Goal: Navigation & Orientation: Find specific page/section

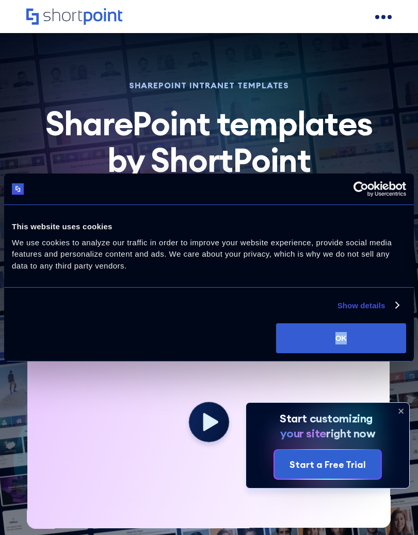
click at [224, 407] on circle at bounding box center [209, 422] width 40 height 40
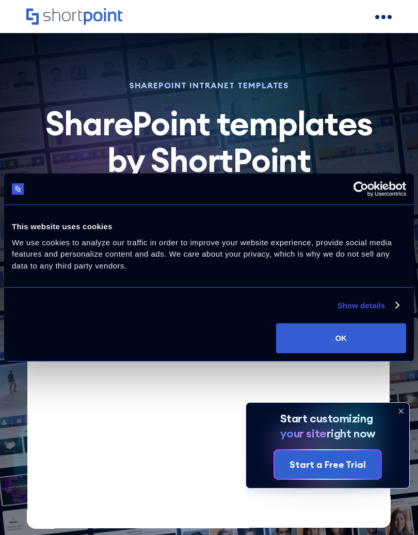
click at [385, 12] on div "open menu" at bounding box center [383, 17] width 17 height 17
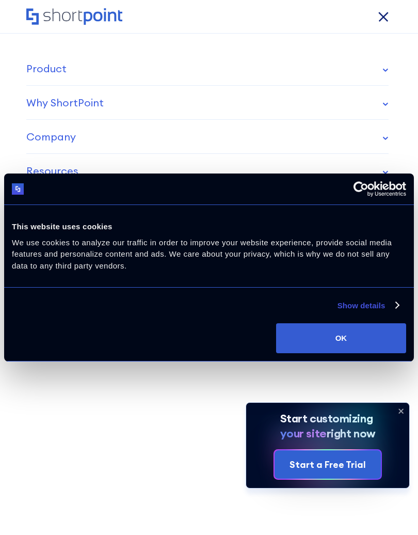
click at [378, 20] on div "open menu" at bounding box center [383, 17] width 17 height 17
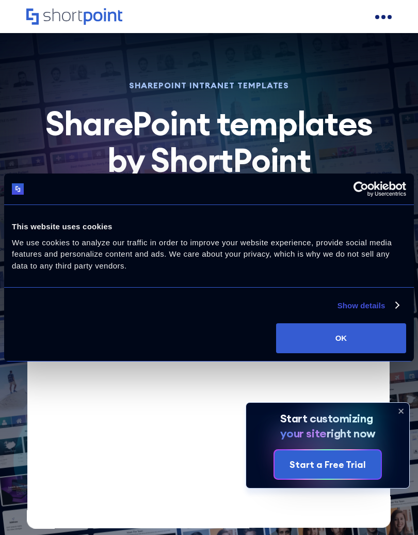
click at [385, 14] on div "open menu" at bounding box center [383, 17] width 17 height 17
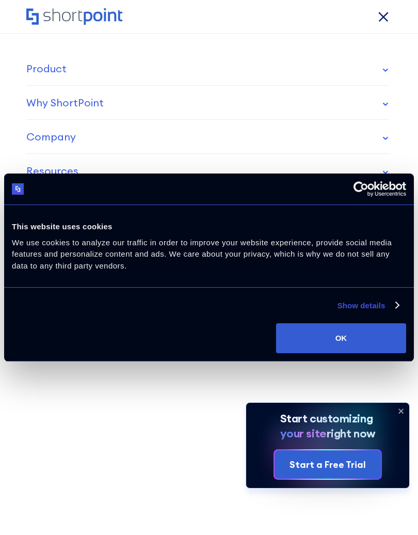
click at [384, 9] on div "open menu" at bounding box center [383, 17] width 17 height 17
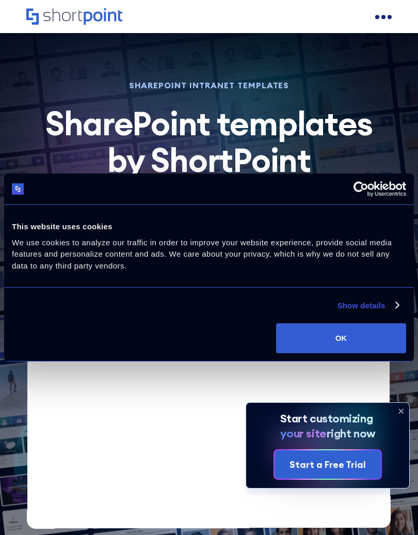
click at [377, 9] on div "open menu" at bounding box center [383, 17] width 17 height 17
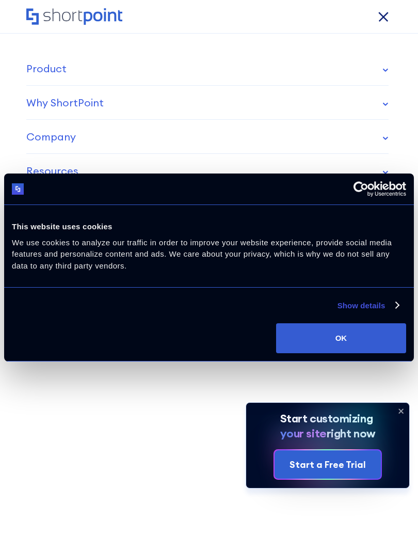
click at [387, 15] on div "open menu" at bounding box center [390, 17] width 6 height 6
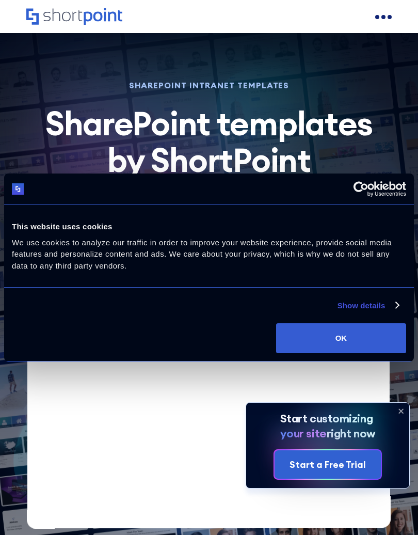
click at [390, 18] on div "open menu" at bounding box center [390, 17] width 4 height 4
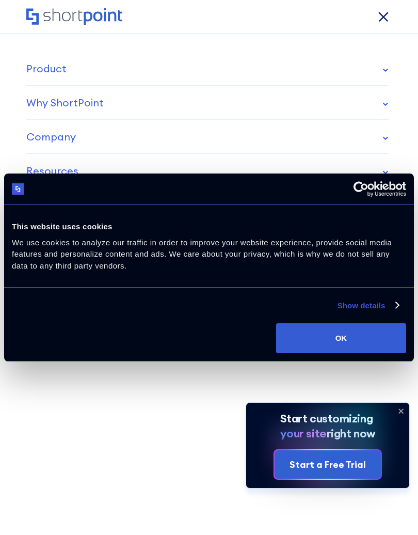
click at [381, 18] on div "open menu" at bounding box center [378, 17] width 6 height 6
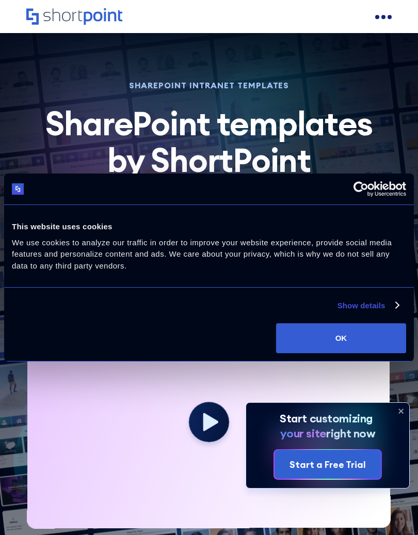
click at [418, 22] on div "Product works with SharePoint Microsoft Teams SAP Explore Templates Elements In…" at bounding box center [209, 16] width 418 height 33
click at [212, 413] on icon at bounding box center [210, 422] width 15 height 18
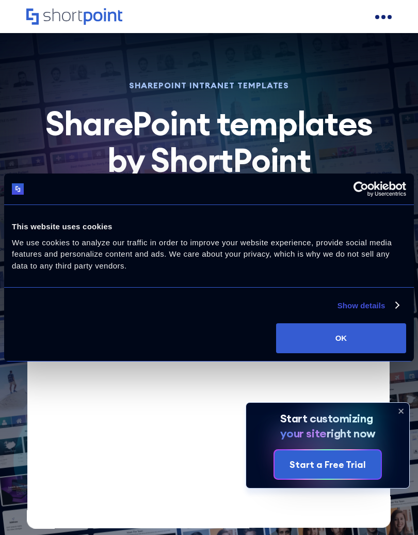
click at [382, 15] on div "open menu" at bounding box center [384, 17] width 4 height 4
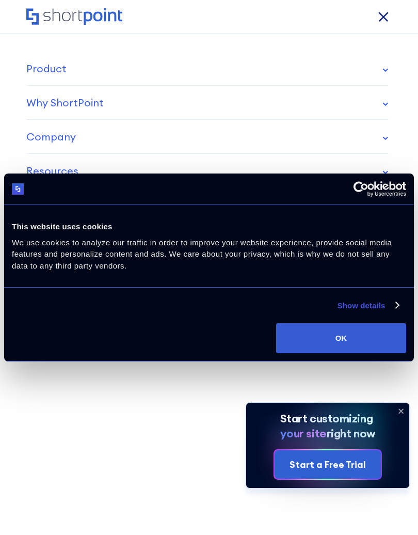
click at [385, 14] on div "open menu" at bounding box center [383, 17] width 17 height 17
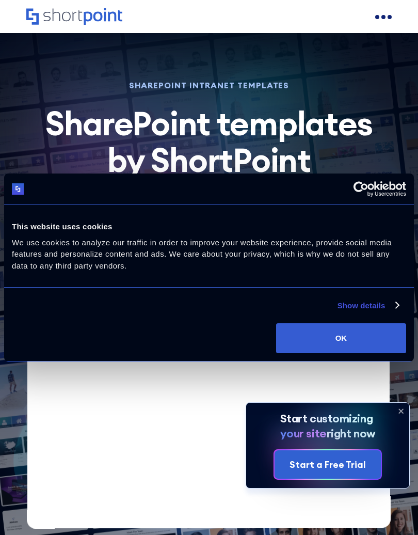
click at [391, 25] on div "open menu" at bounding box center [383, 17] width 17 height 17
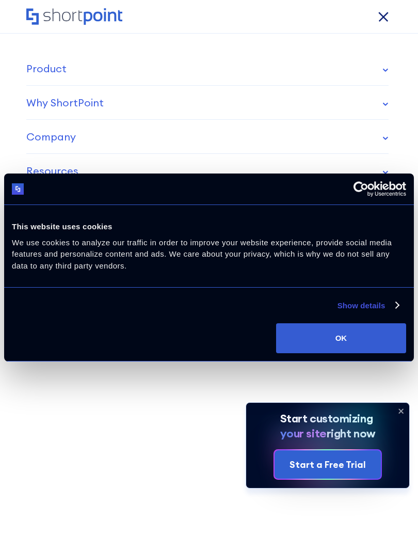
click at [392, 27] on div "Product works with SharePoint Microsoft Teams SAP Explore Templates Elements In…" at bounding box center [209, 16] width 418 height 33
click at [389, 20] on div "open menu" at bounding box center [383, 17] width 17 height 17
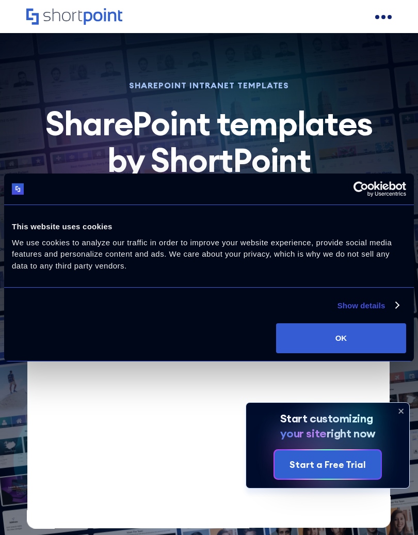
click at [390, 19] on div "open menu" at bounding box center [390, 17] width 4 height 4
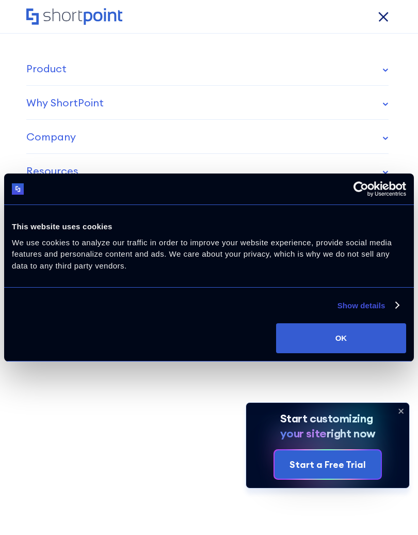
click at [219, 421] on nav "Product works with SharePoint Microsoft Teams SAP Explore Templates Elements In…" at bounding box center [209, 267] width 418 height 535
click at [392, 13] on div "open menu" at bounding box center [383, 17] width 17 height 17
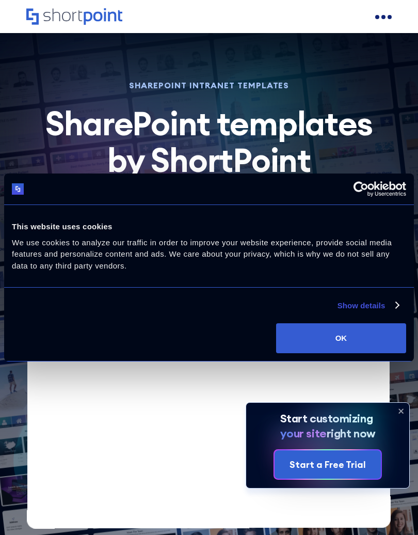
click at [381, 13] on div "open menu" at bounding box center [383, 17] width 17 height 17
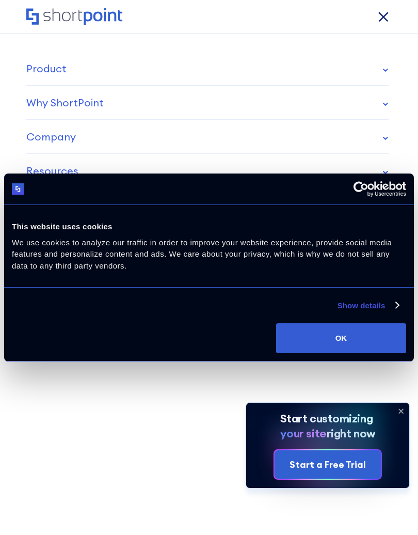
click at [378, 14] on div "open menu" at bounding box center [383, 17] width 17 height 17
